Goal: Information Seeking & Learning: Learn about a topic

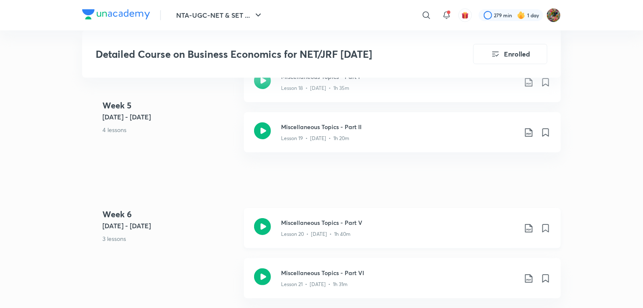
drag, startPoint x: 0, startPoint y: 0, endPoint x: 337, endPoint y: 217, distance: 400.2
click at [337, 217] on div "Miscellaneous Topics - Part V Lesson 20 • Aug 20 • 1h 40m" at bounding box center [402, 228] width 317 height 40
click at [323, 270] on h3 "Miscellaneous Topics - Part VI" at bounding box center [399, 272] width 236 height 9
click at [314, 289] on div "Miscellaneous Topics - Part VI Lesson 21 • Aug 21 • 1h 31m" at bounding box center [402, 278] width 317 height 40
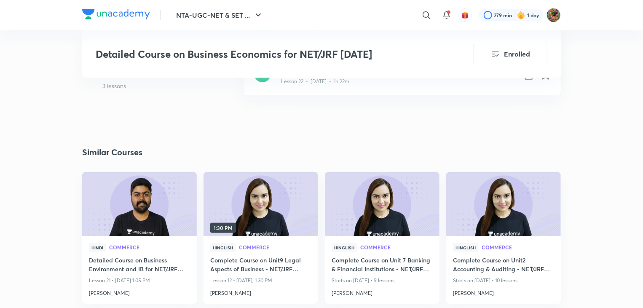
scroll to position [1803, 0]
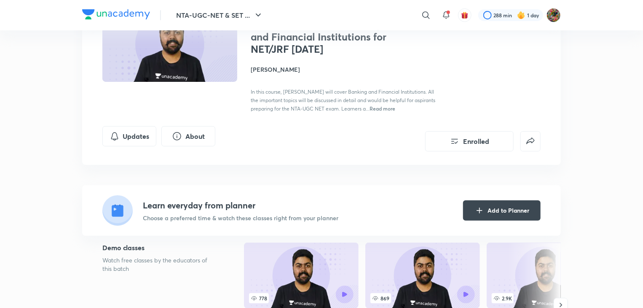
scroll to position [84, 0]
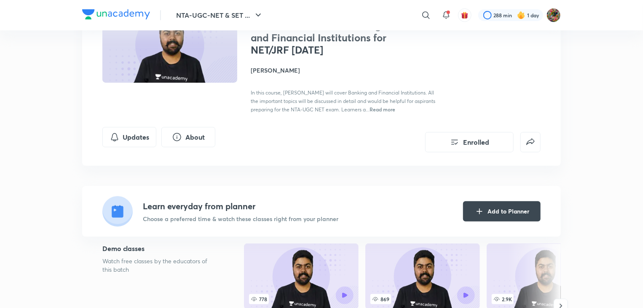
click at [357, 155] on div "NTA-UGC-NET & SET Exams Plus Syllabus Commerce Hindi Detailed Course on Banking…" at bounding box center [321, 64] width 479 height 203
click at [335, 110] on span "In this course, [PERSON_NAME] will cover Banking and Financial Institutions. Al…" at bounding box center [343, 100] width 185 height 23
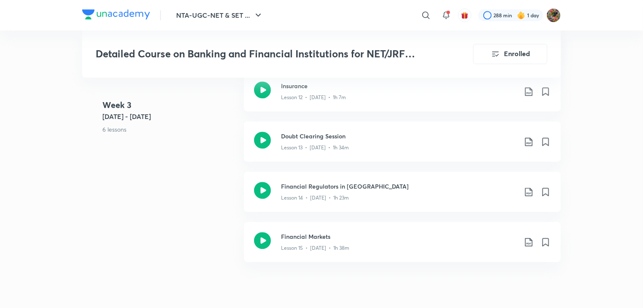
scroll to position [1146, 0]
